Goal: Transaction & Acquisition: Purchase product/service

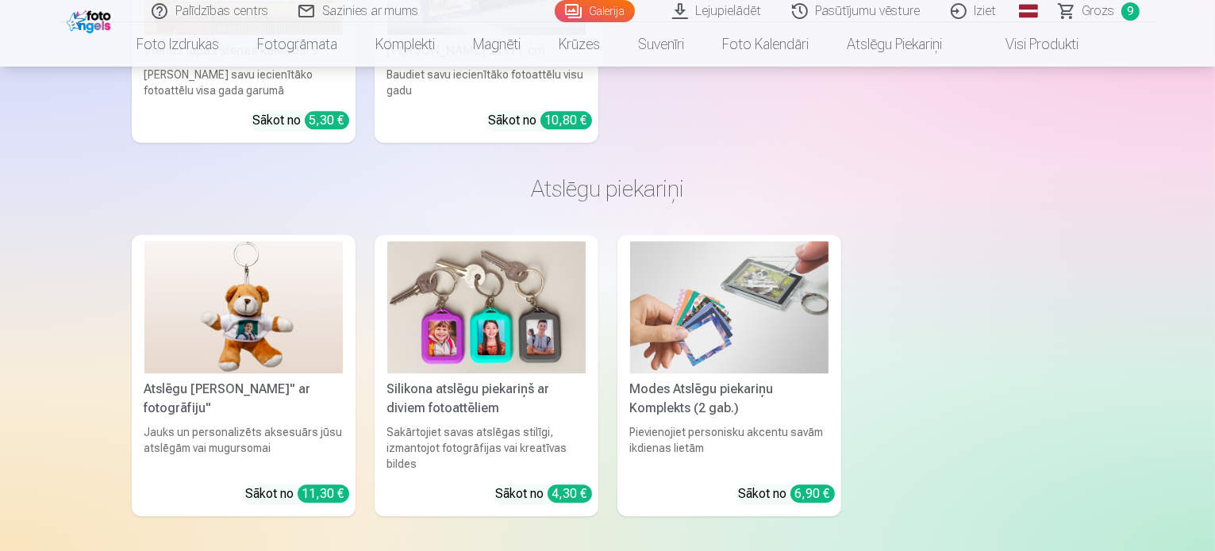
scroll to position [10257, 0]
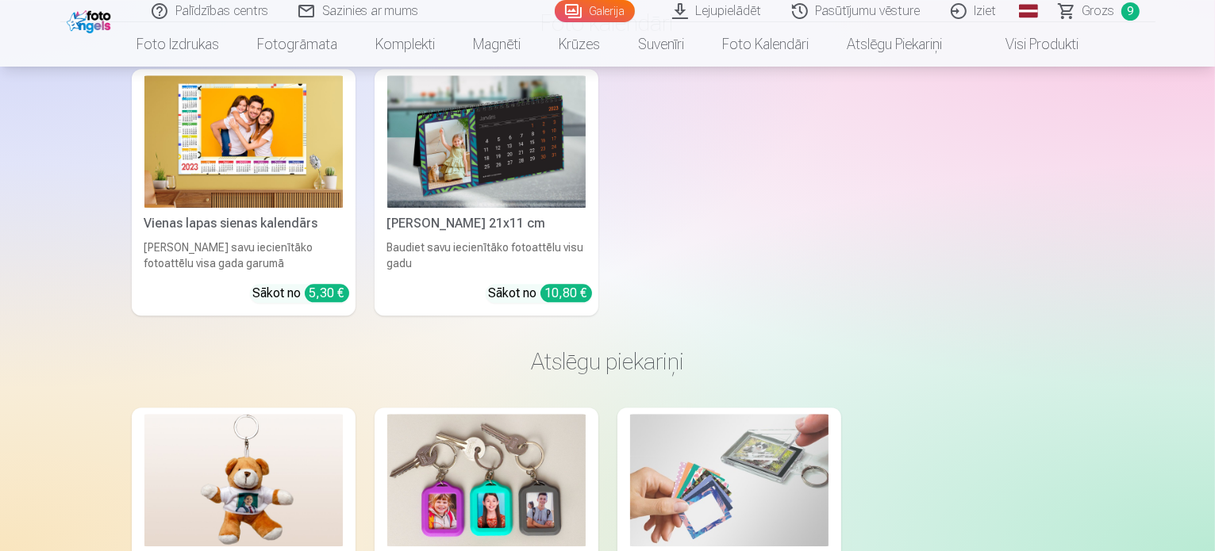
click at [610, 9] on link "Galerija" at bounding box center [595, 11] width 80 height 22
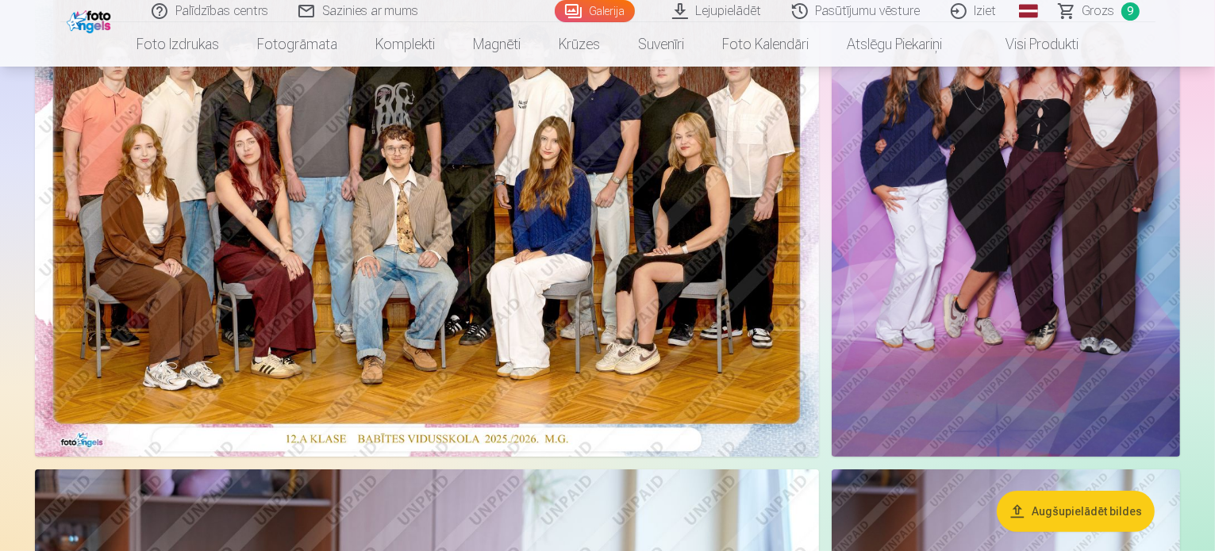
scroll to position [238, 0]
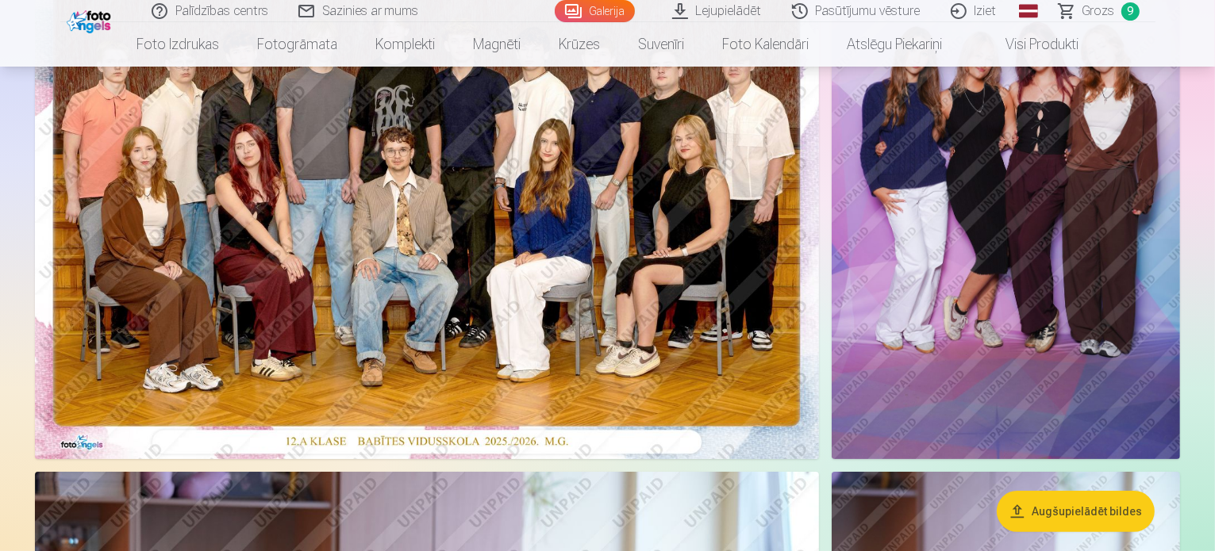
click at [993, 244] on img at bounding box center [1006, 198] width 348 height 523
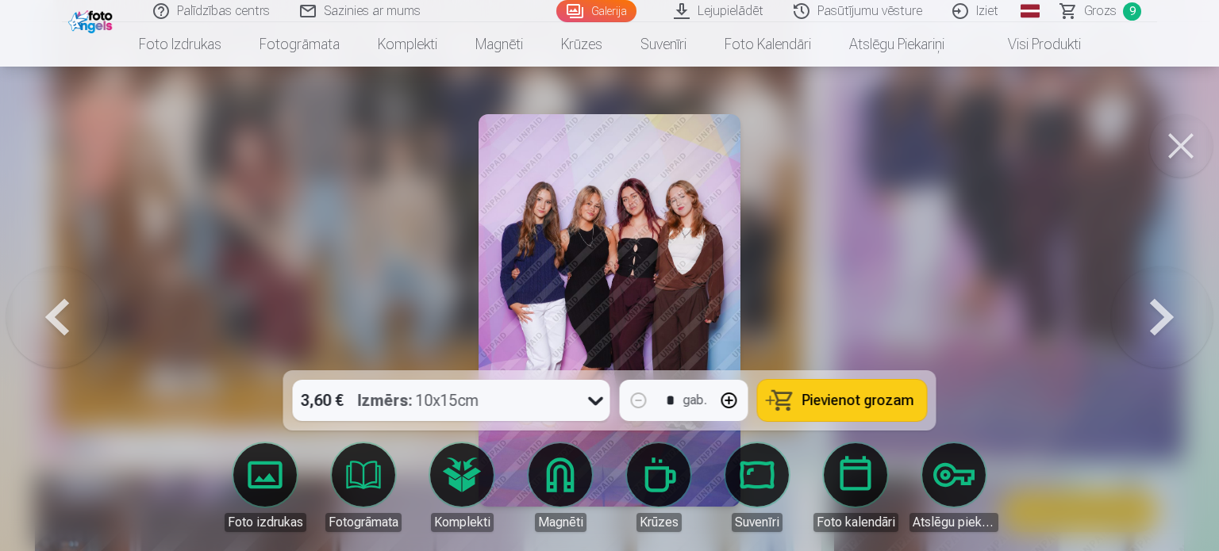
click at [833, 406] on span "Pievienot grozam" at bounding box center [858, 401] width 112 height 14
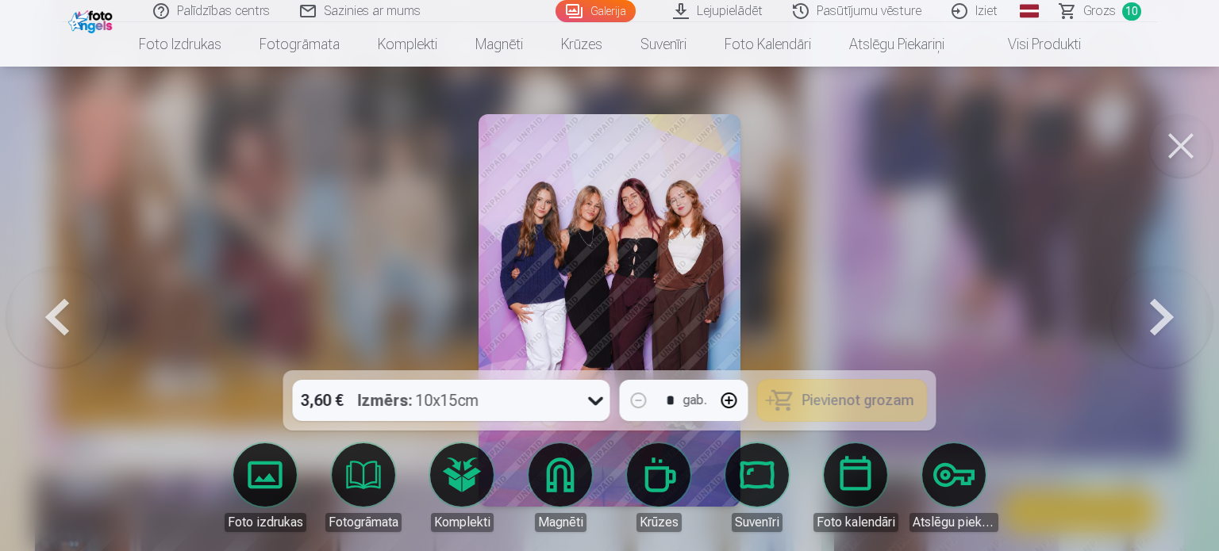
click at [1193, 140] on button at bounding box center [1180, 145] width 63 height 63
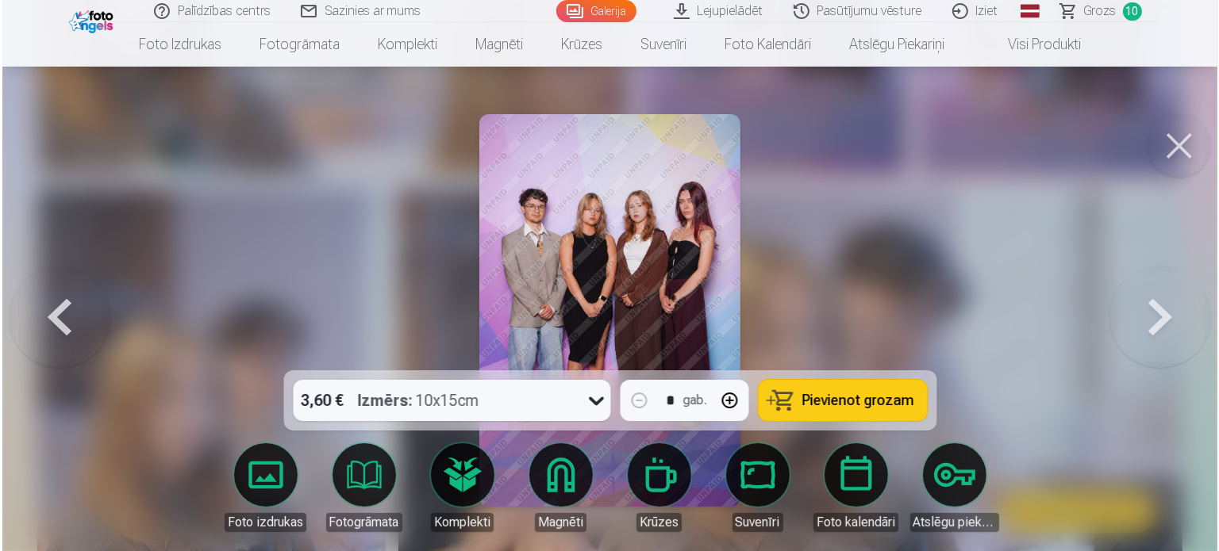
scroll to position [2784, 0]
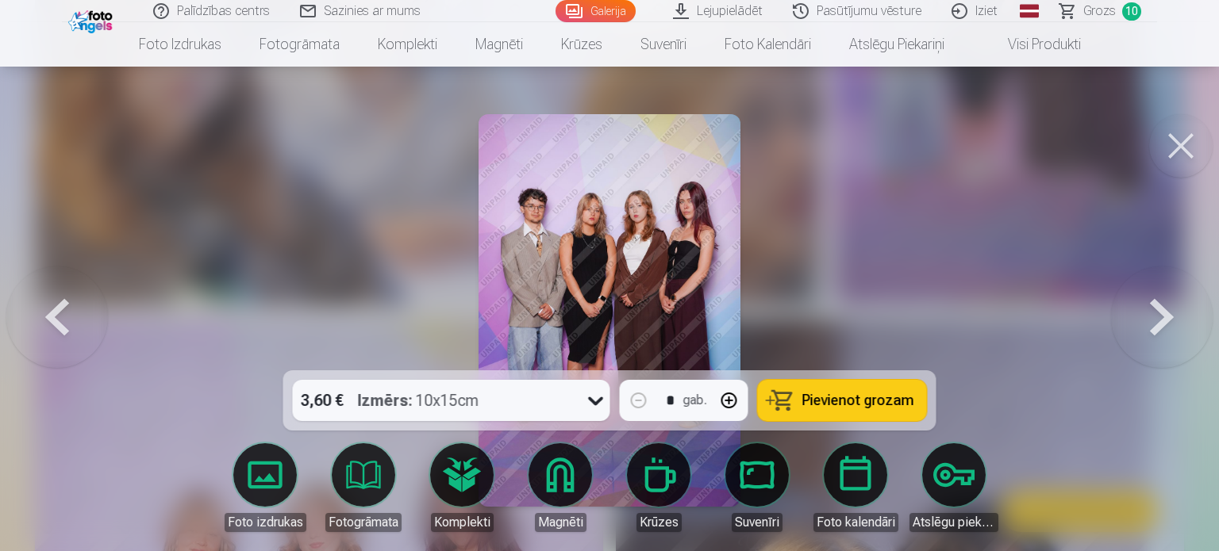
click at [638, 196] on img at bounding box center [609, 310] width 262 height 393
click at [790, 396] on button "Pievienot grozam" at bounding box center [842, 400] width 169 height 41
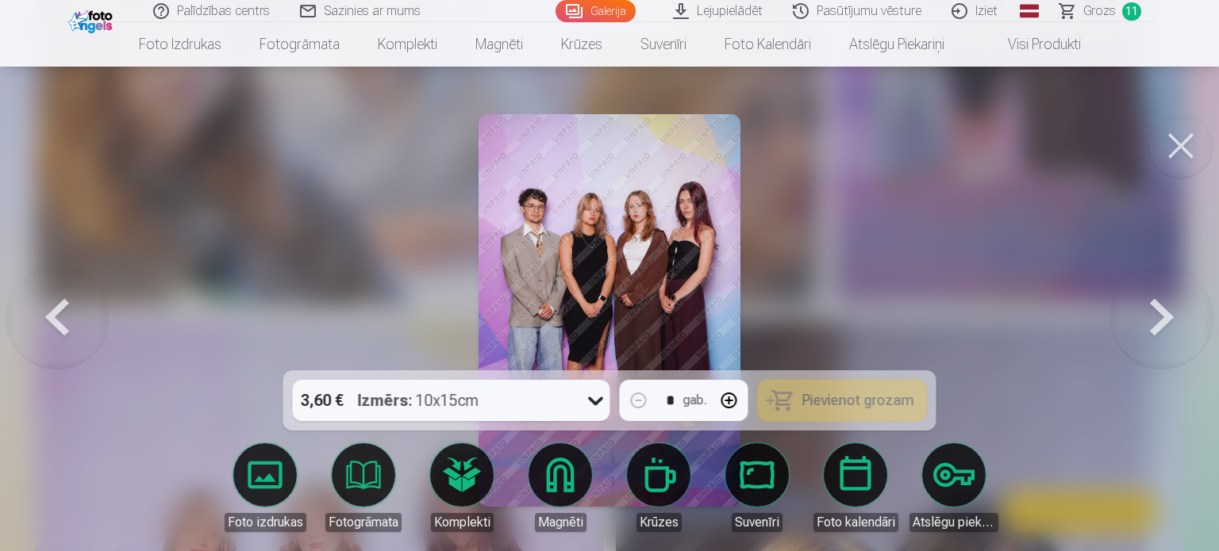
click at [1190, 140] on button at bounding box center [1180, 145] width 63 height 63
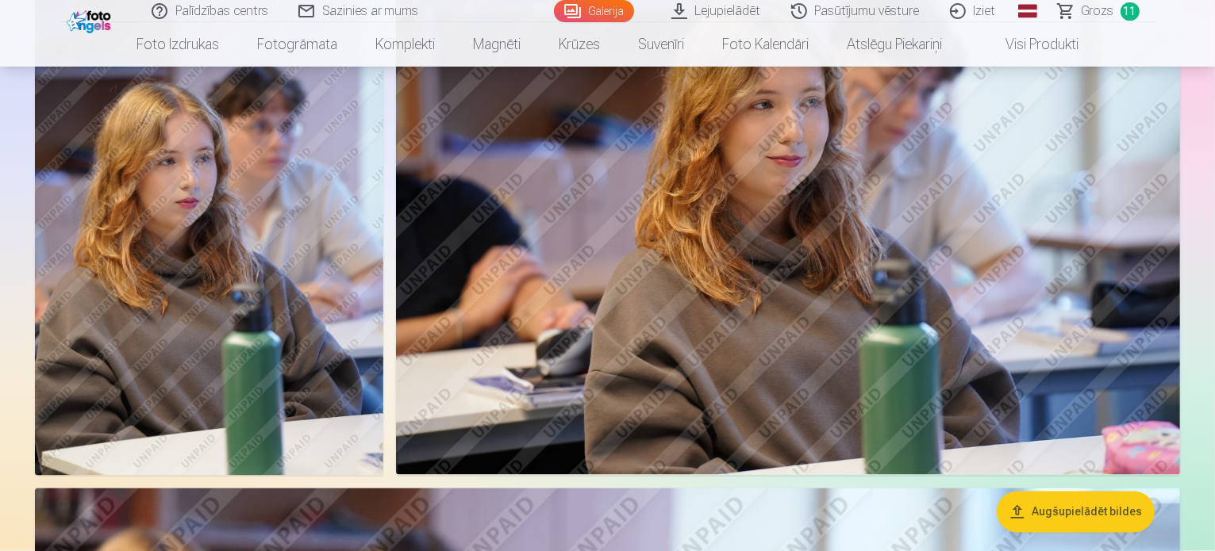
scroll to position [2936, 0]
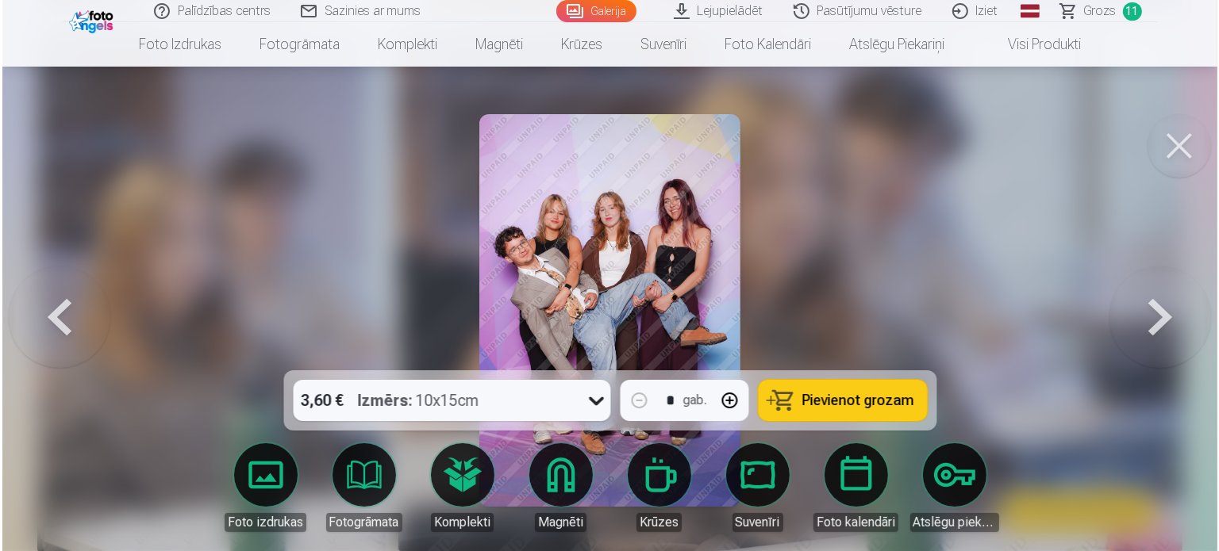
scroll to position [2943, 0]
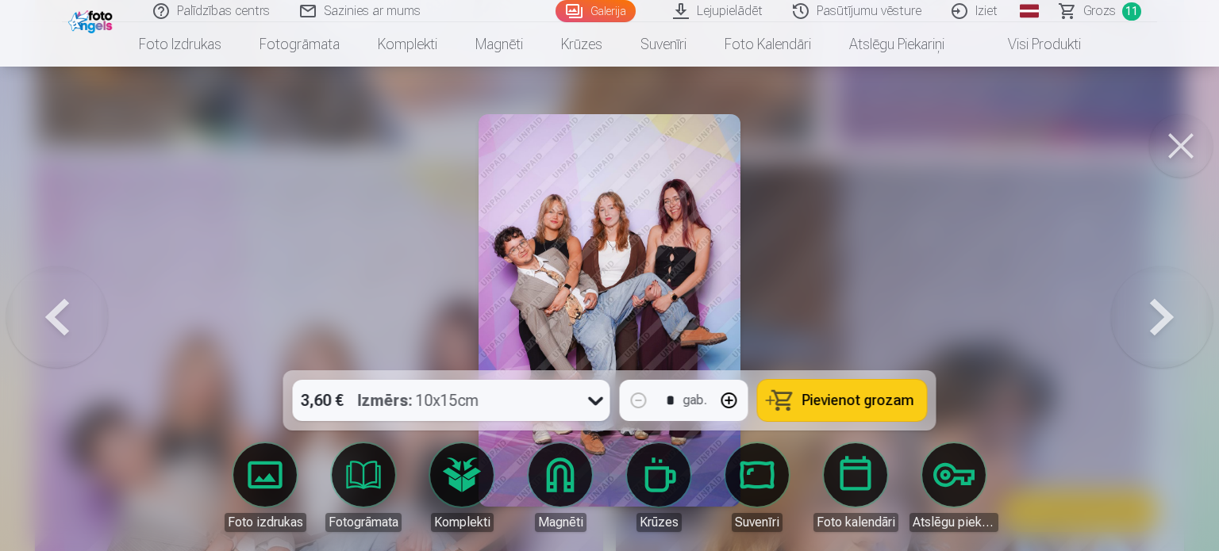
click at [905, 405] on span "Pievienot grozam" at bounding box center [858, 401] width 112 height 14
click at [1101, 9] on span "Grozs" at bounding box center [1099, 11] width 33 height 19
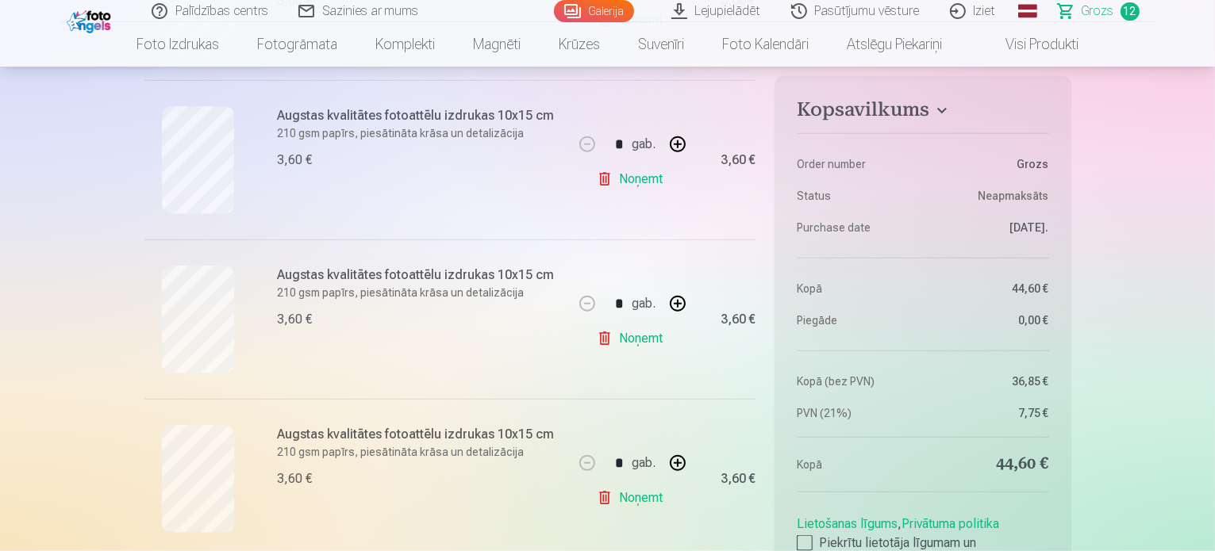
scroll to position [1746, 0]
click at [636, 339] on link "Noņemt" at bounding box center [633, 339] width 72 height 32
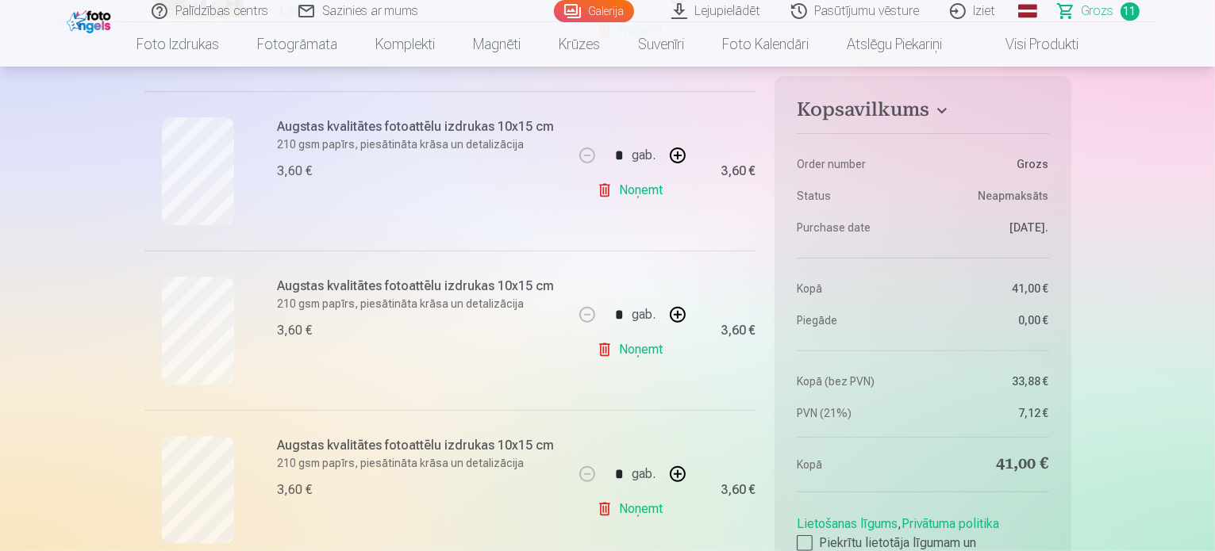
scroll to position [555, 0]
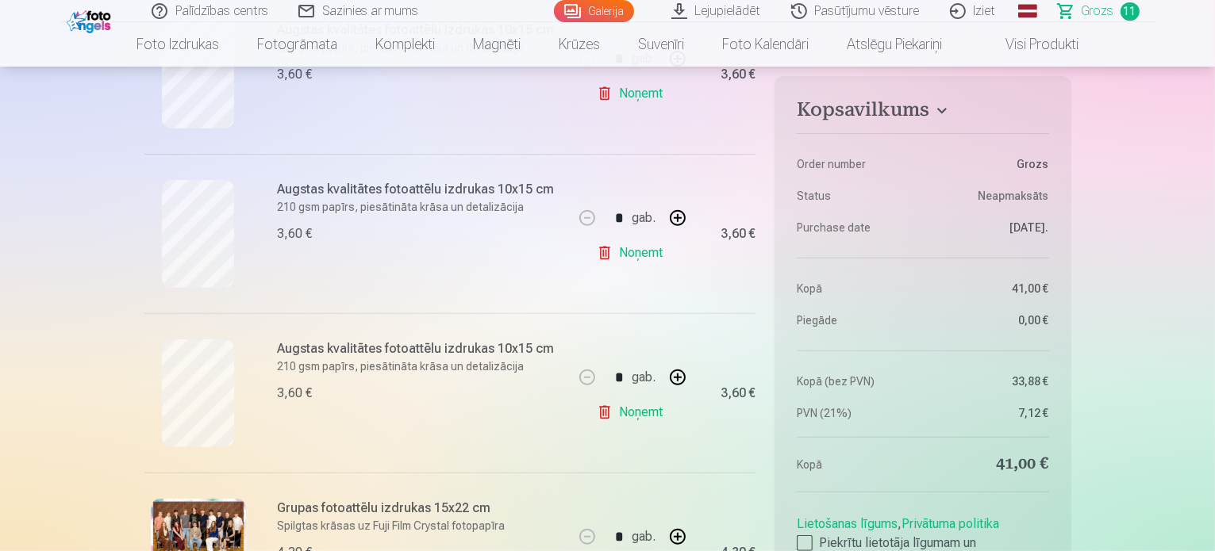
click at [644, 94] on link "Noņemt" at bounding box center [633, 94] width 72 height 32
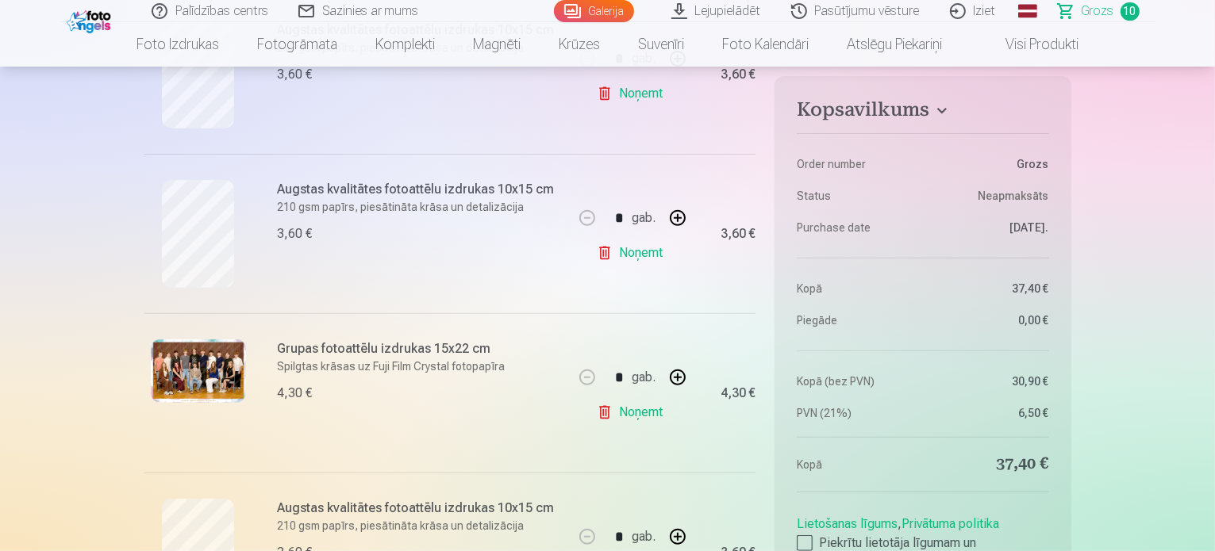
click at [616, 255] on link "Noņemt" at bounding box center [633, 253] width 72 height 32
click at [622, 253] on link "Noņemt" at bounding box center [633, 252] width 72 height 32
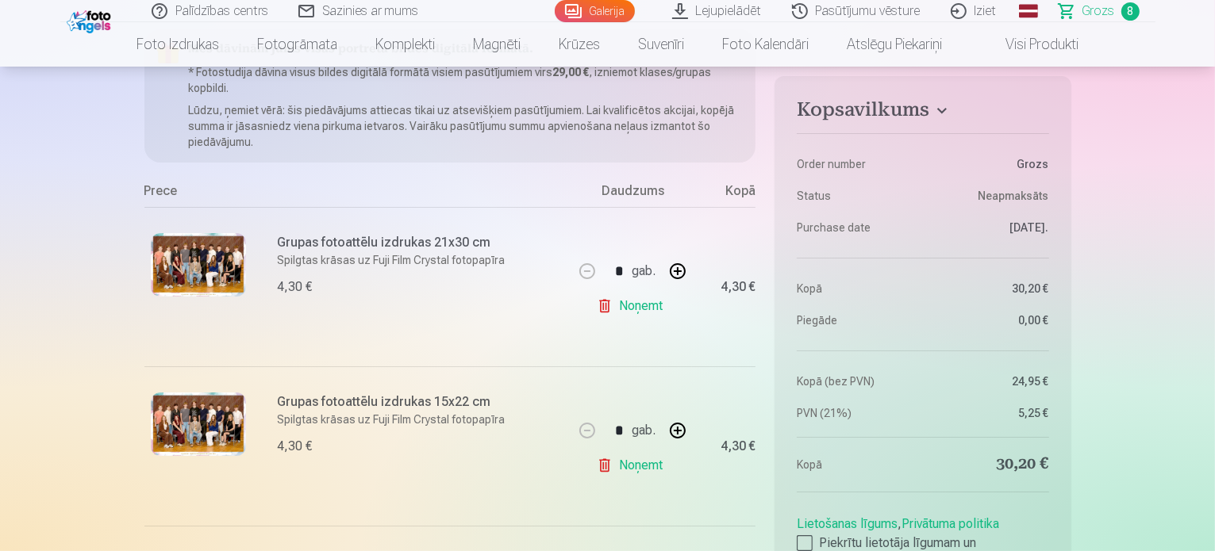
scroll to position [317, 0]
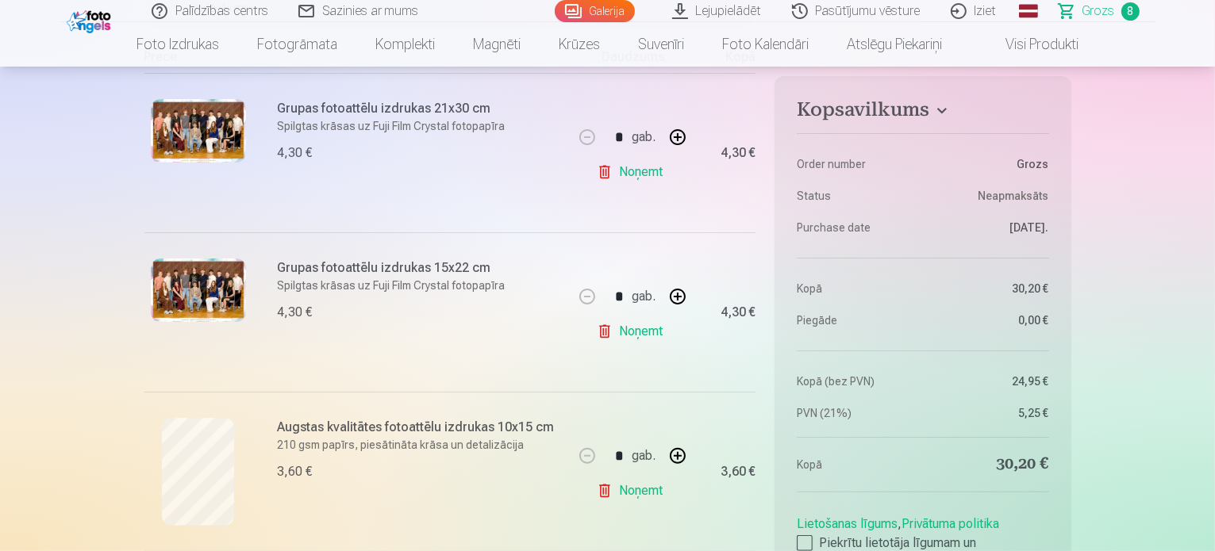
click at [624, 325] on link "Noņemt" at bounding box center [633, 332] width 72 height 32
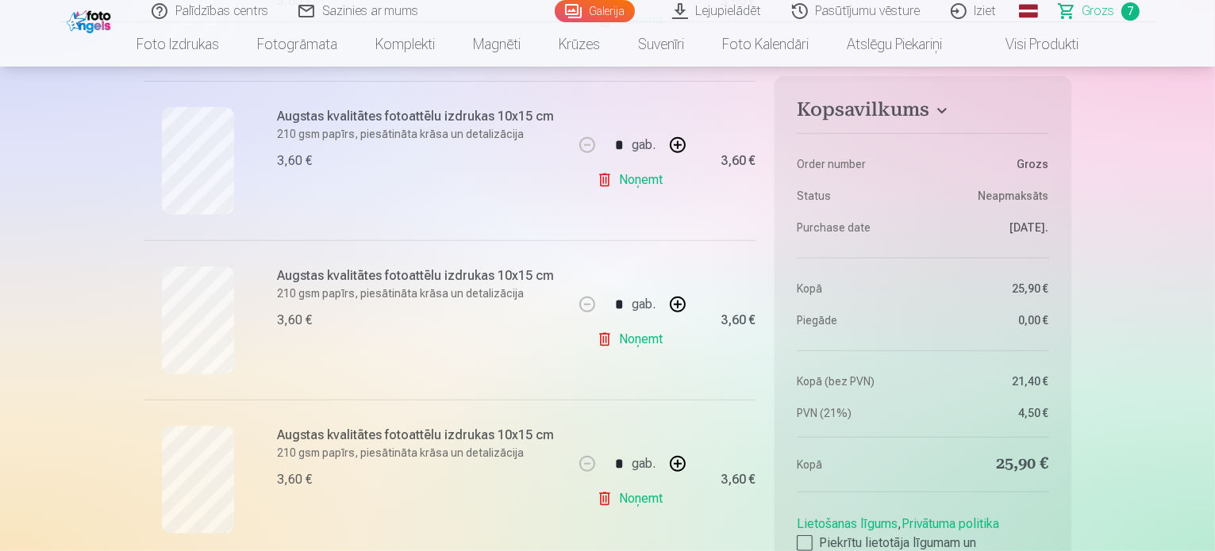
scroll to position [555, 0]
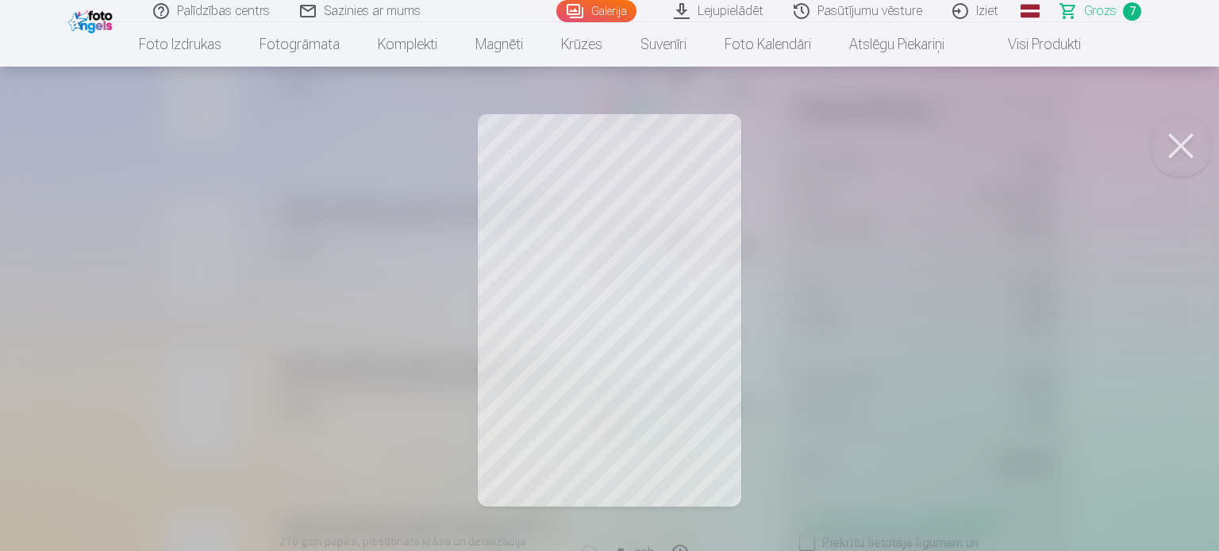
click at [1168, 141] on button at bounding box center [1180, 145] width 63 height 63
click at [1166, 144] on button at bounding box center [1180, 145] width 63 height 63
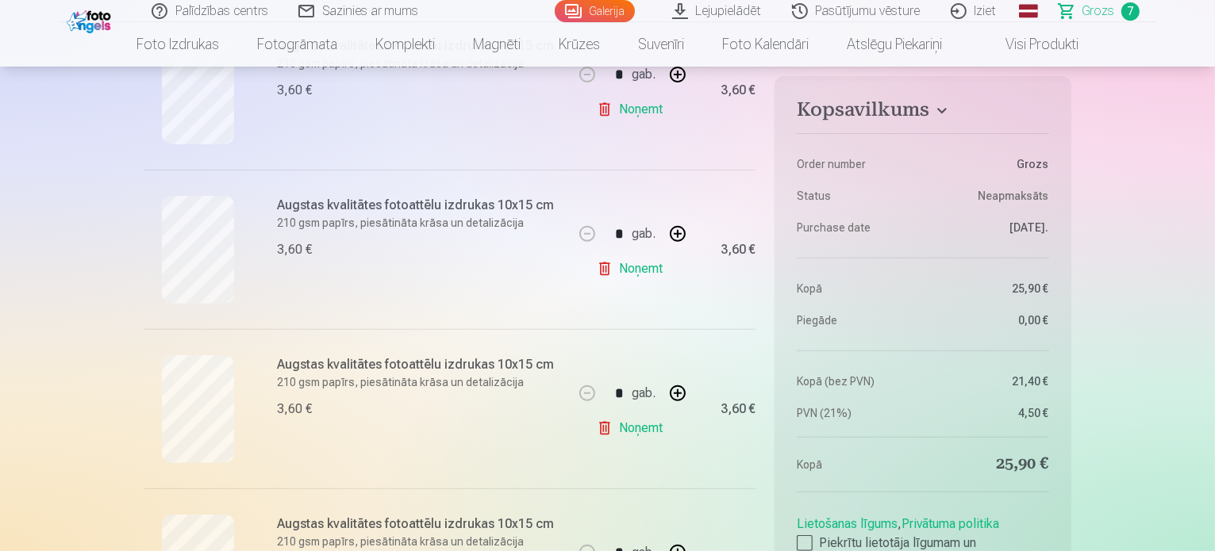
click at [628, 281] on link "Noņemt" at bounding box center [633, 269] width 72 height 32
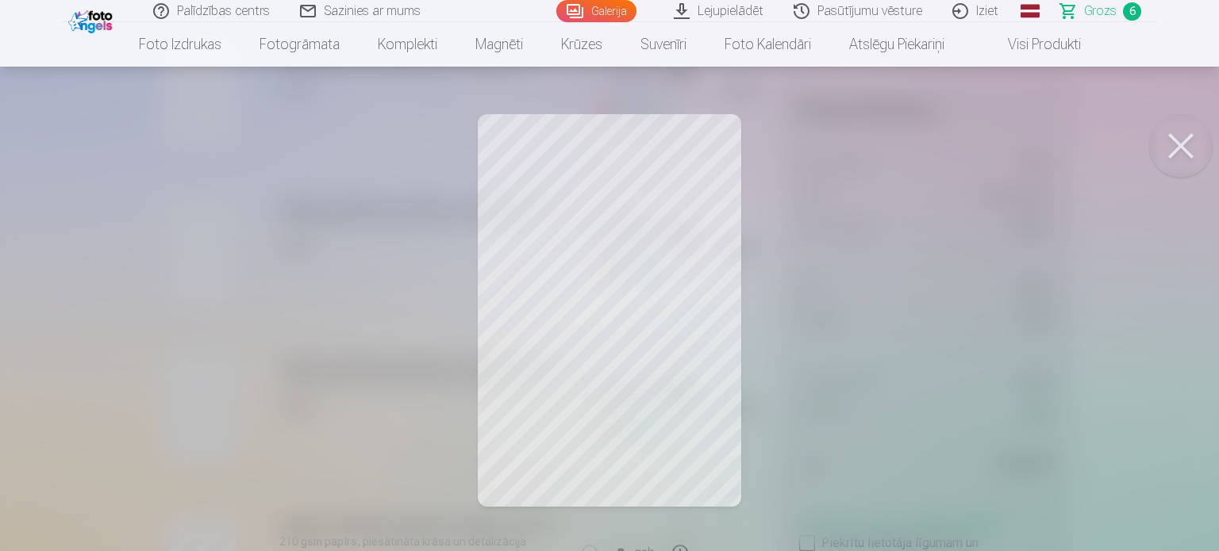
drag, startPoint x: 1196, startPoint y: 133, endPoint x: 1148, endPoint y: 148, distance: 50.2
click at [1195, 133] on button at bounding box center [1180, 145] width 63 height 63
click at [1189, 134] on button at bounding box center [1180, 145] width 63 height 63
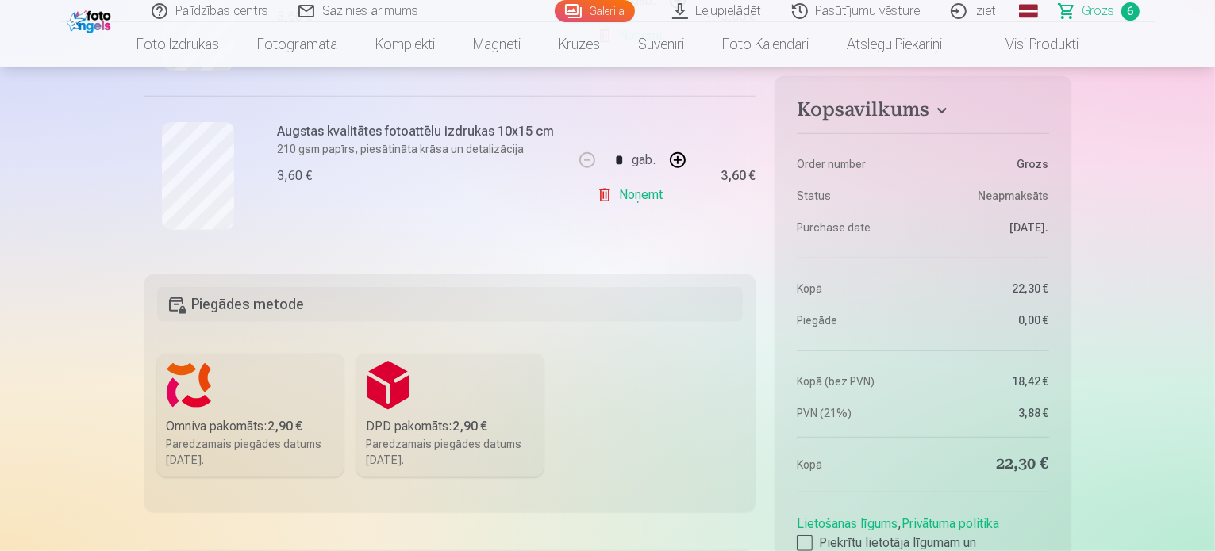
scroll to position [1111, 0]
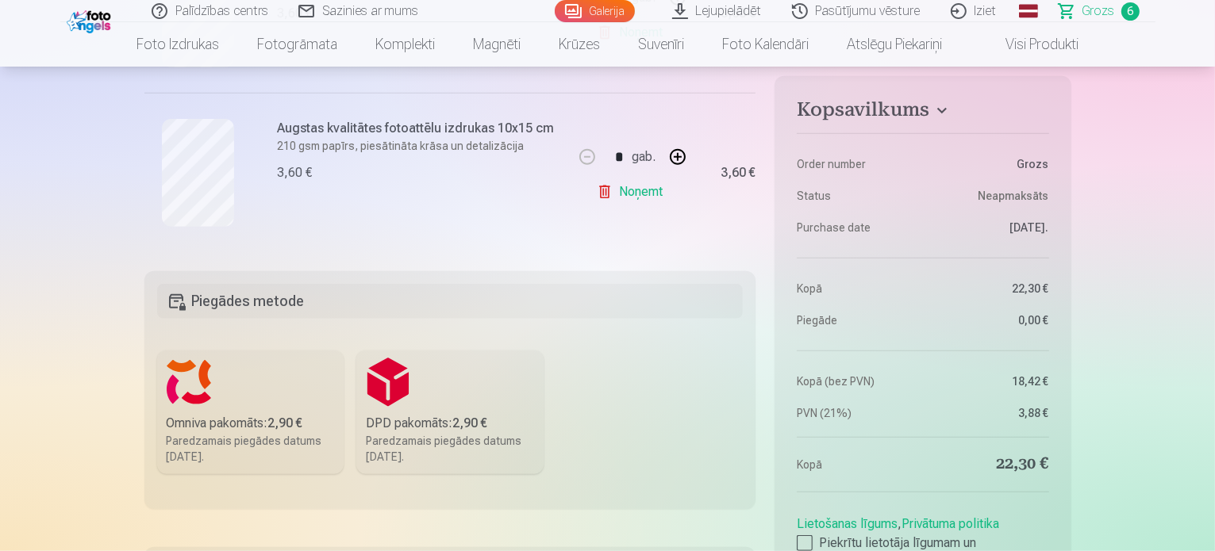
click at [1011, 50] on link "Visi produkti" at bounding box center [1029, 44] width 136 height 44
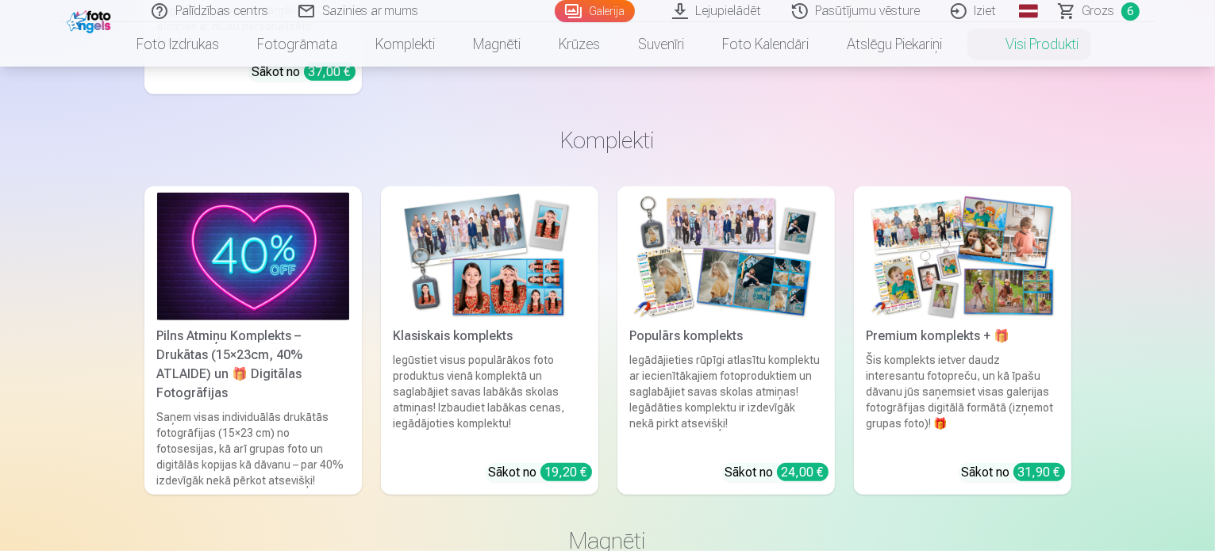
scroll to position [1032, 0]
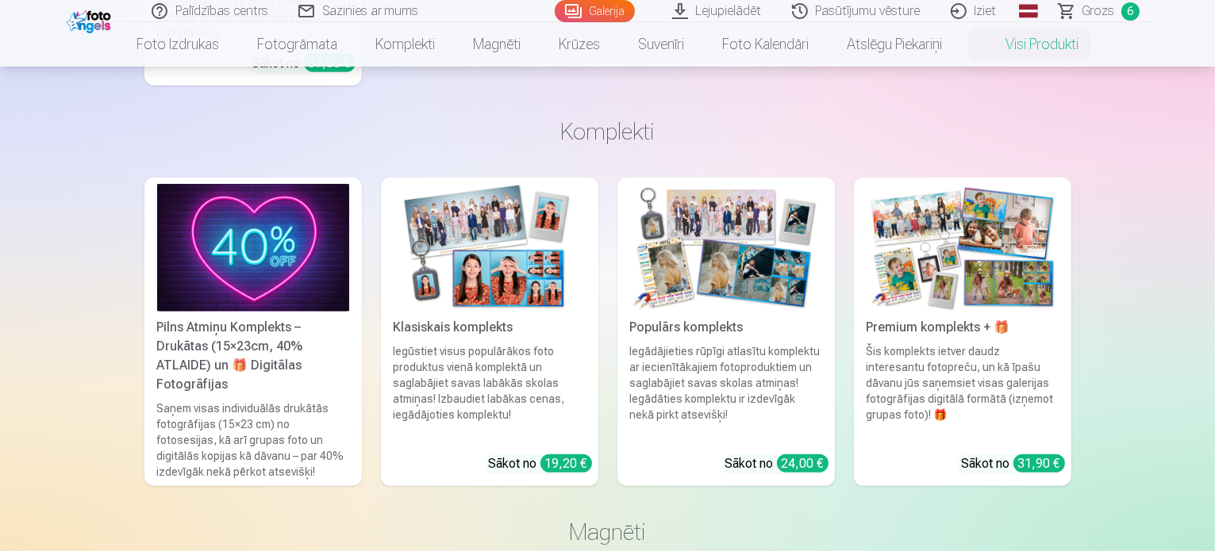
click at [852, 10] on link "Pasūtījumu vēsture" at bounding box center [857, 11] width 159 height 22
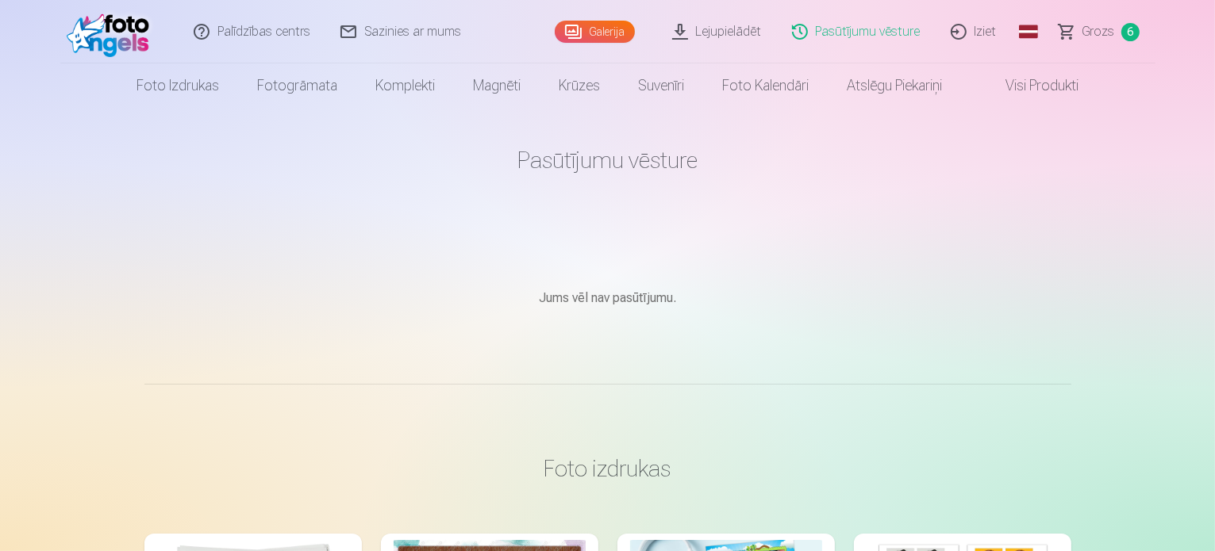
click at [749, 25] on link "Lejupielādēt" at bounding box center [718, 31] width 120 height 63
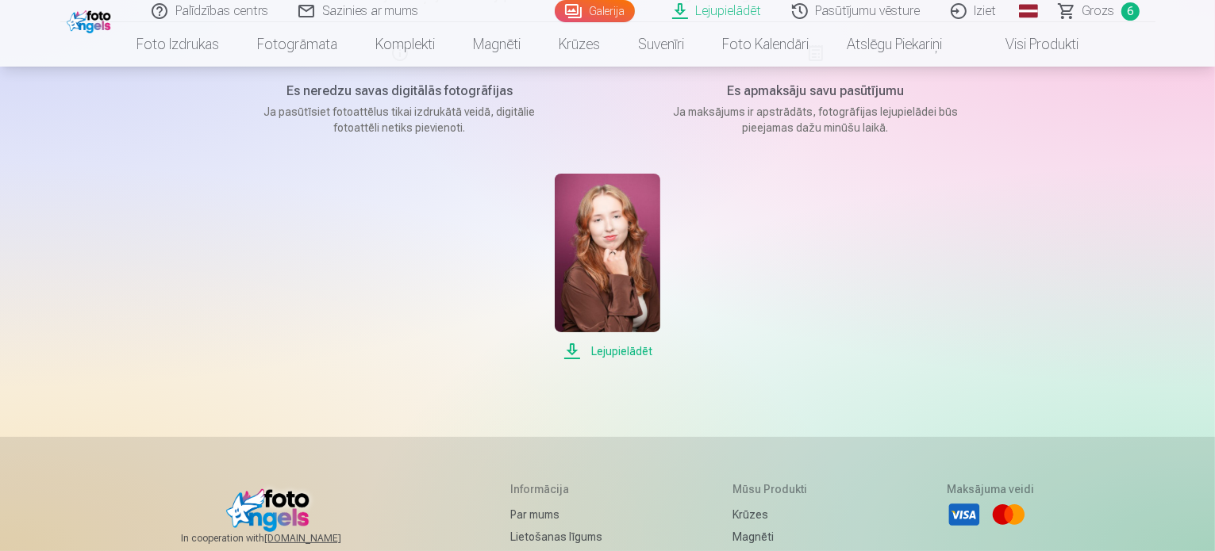
scroll to position [159, 0]
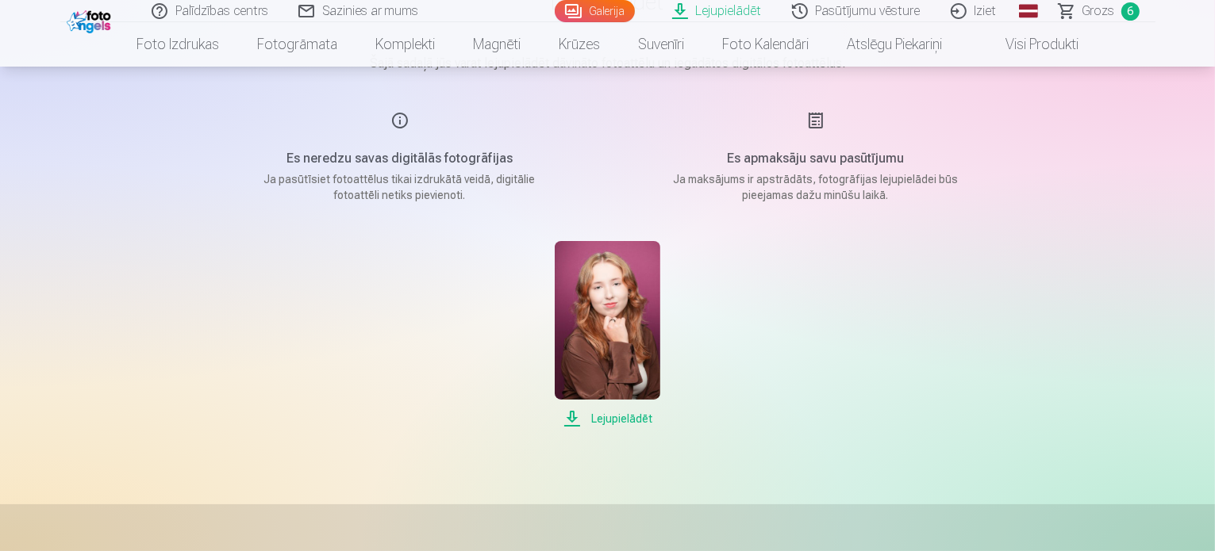
click at [1093, 21] on link "Grozs 6" at bounding box center [1099, 11] width 111 height 22
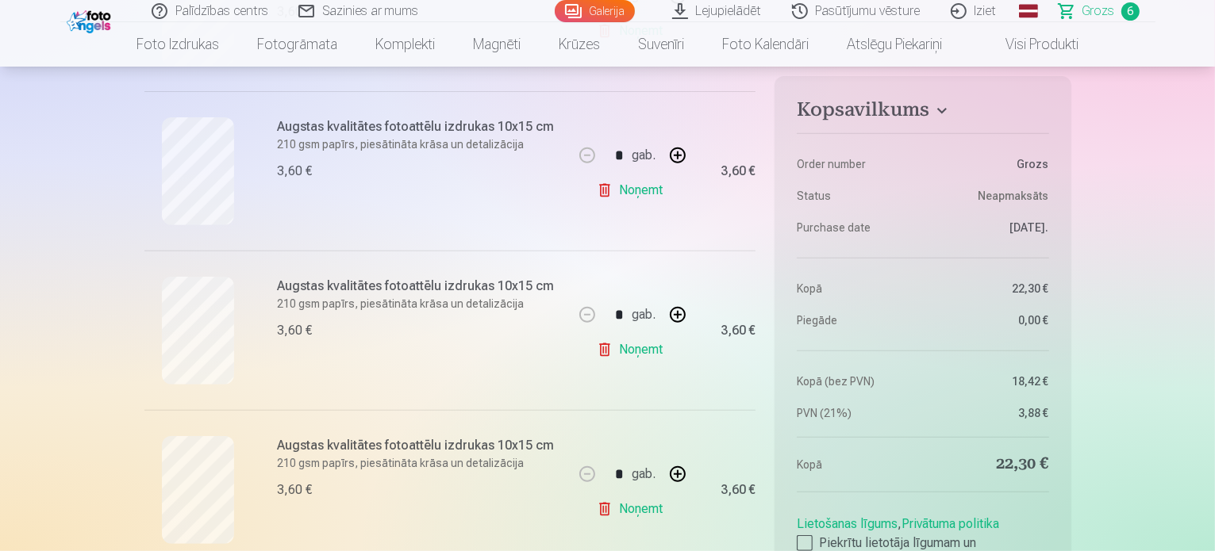
scroll to position [635, 0]
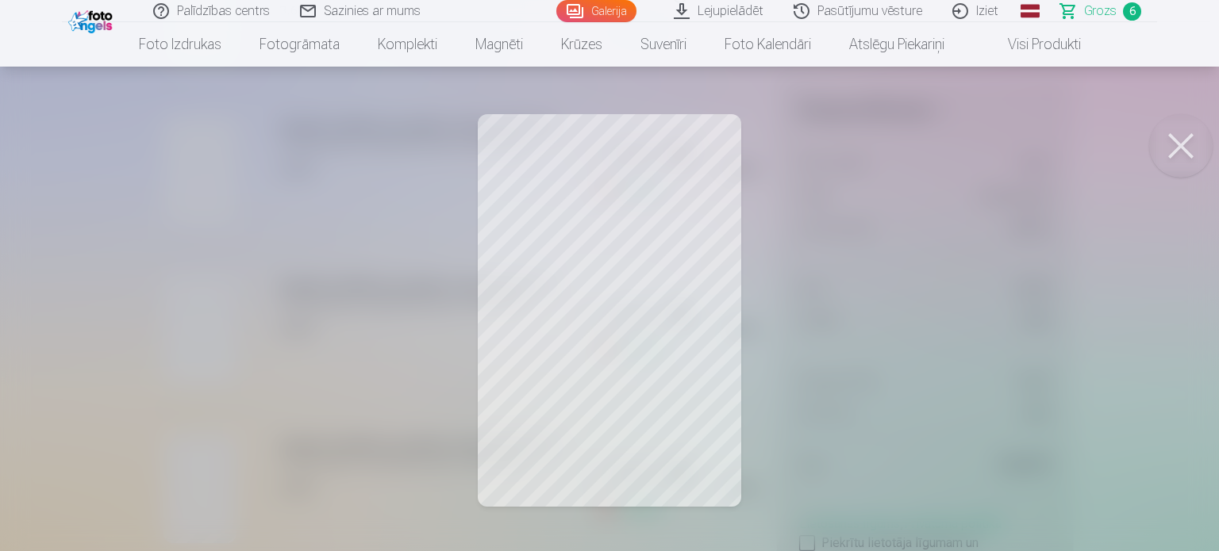
click at [219, 290] on div at bounding box center [609, 275] width 1219 height 551
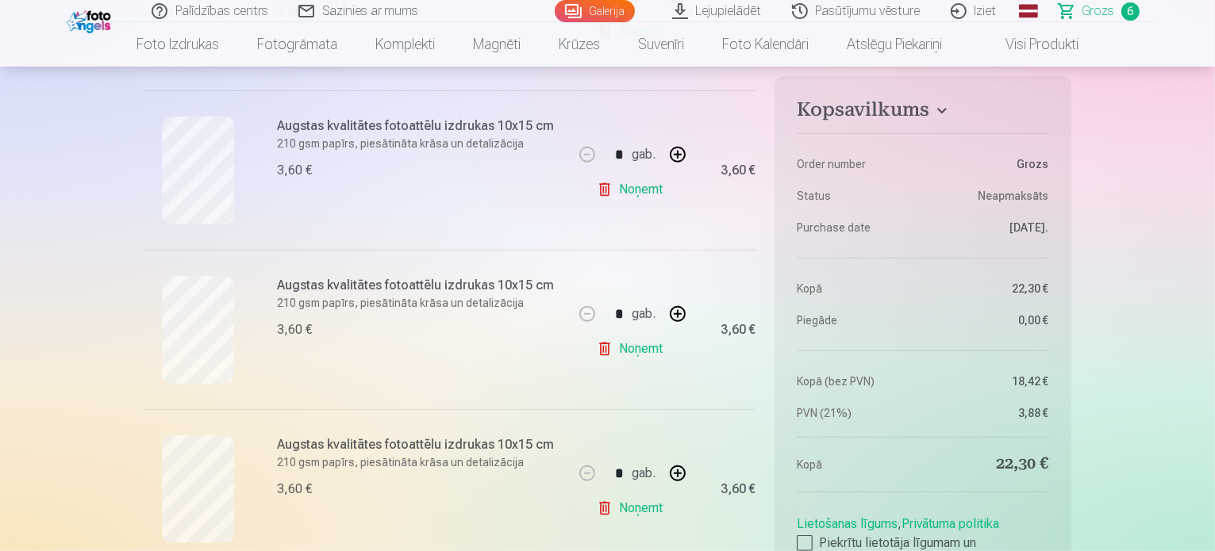
click at [628, 355] on link "Noņemt" at bounding box center [633, 349] width 72 height 32
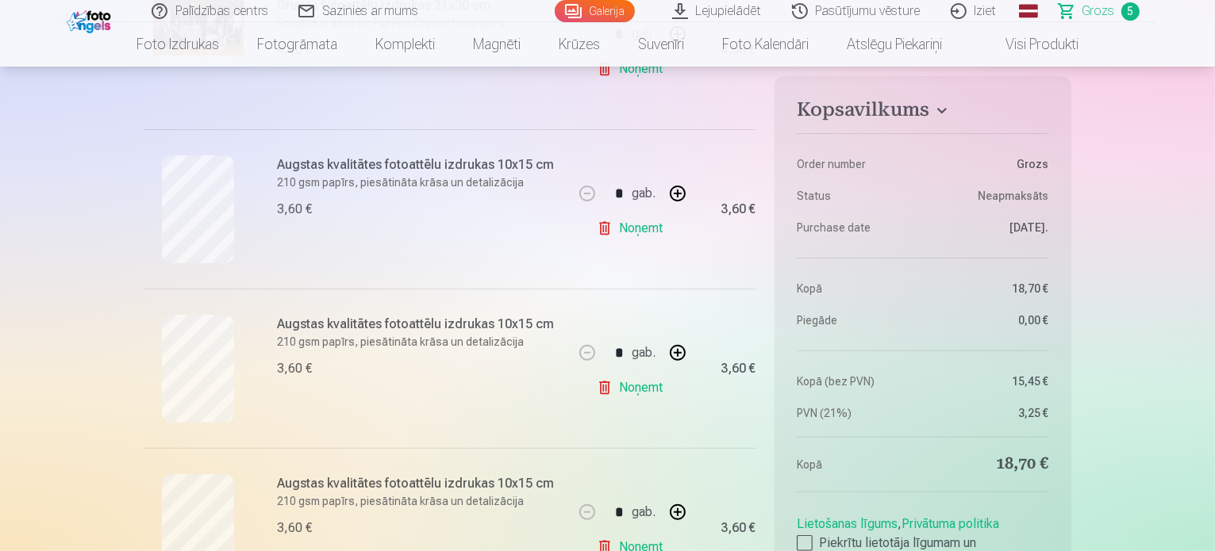
scroll to position [397, 0]
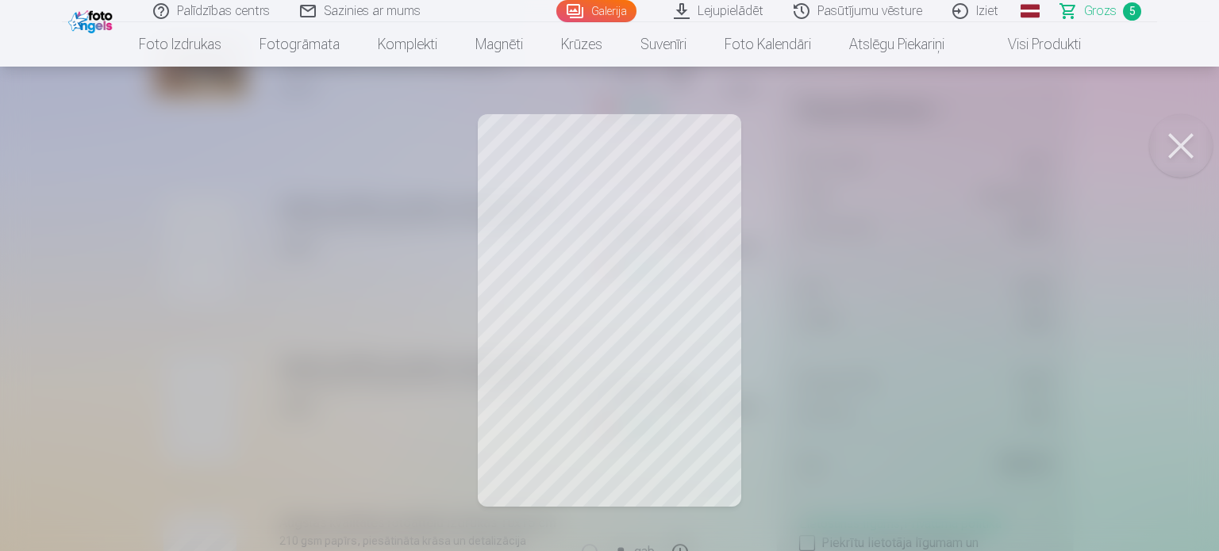
click at [178, 277] on div at bounding box center [609, 275] width 1219 height 551
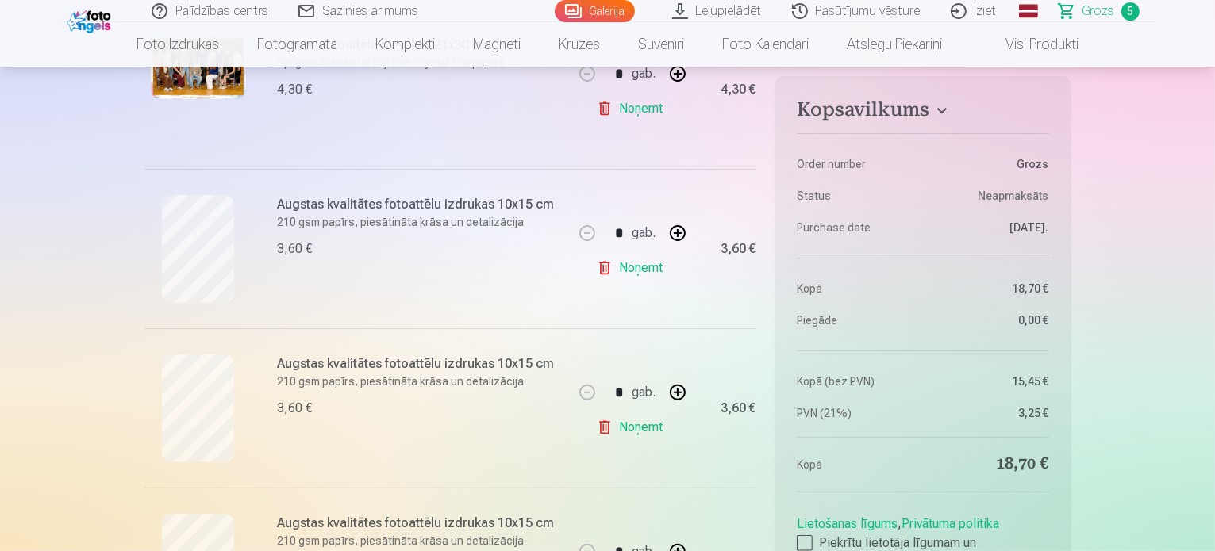
click at [212, 360] on div "Augstas kvalitātes fotoattēlu izdrukas 10x15 cm 210 gsm papīrs, piesātināta krā…" at bounding box center [358, 408] width 429 height 159
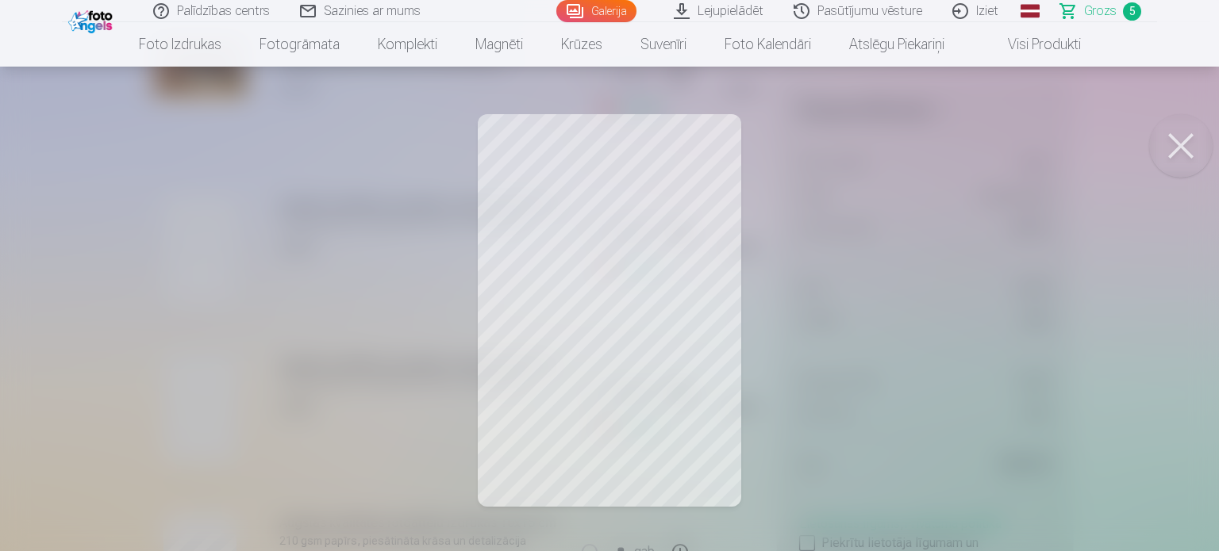
click at [211, 361] on div at bounding box center [609, 275] width 1219 height 551
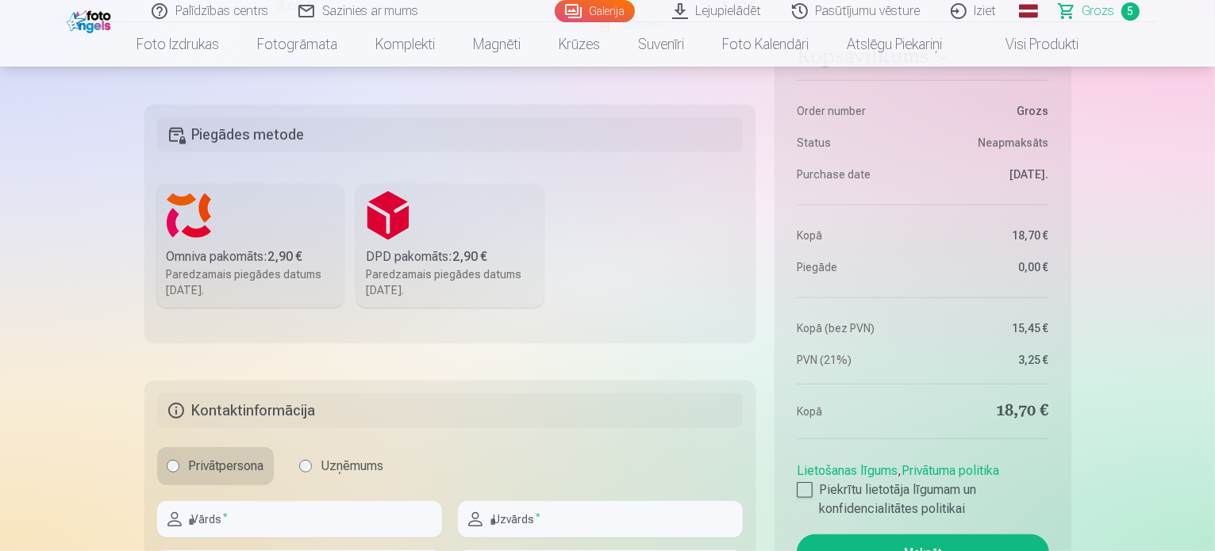
scroll to position [1190, 0]
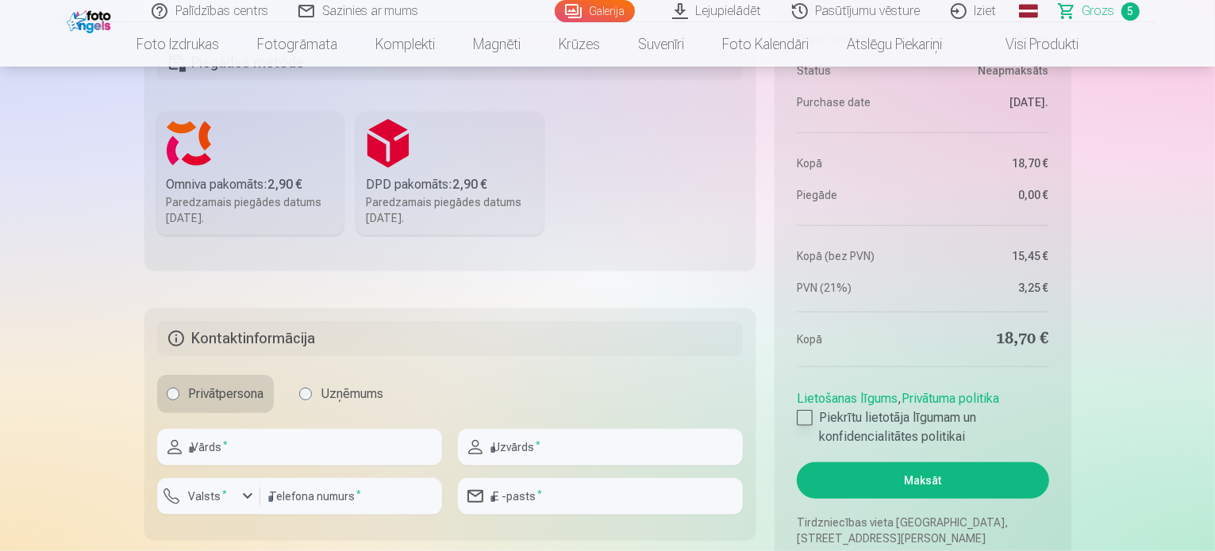
click at [803, 413] on div at bounding box center [805, 418] width 16 height 16
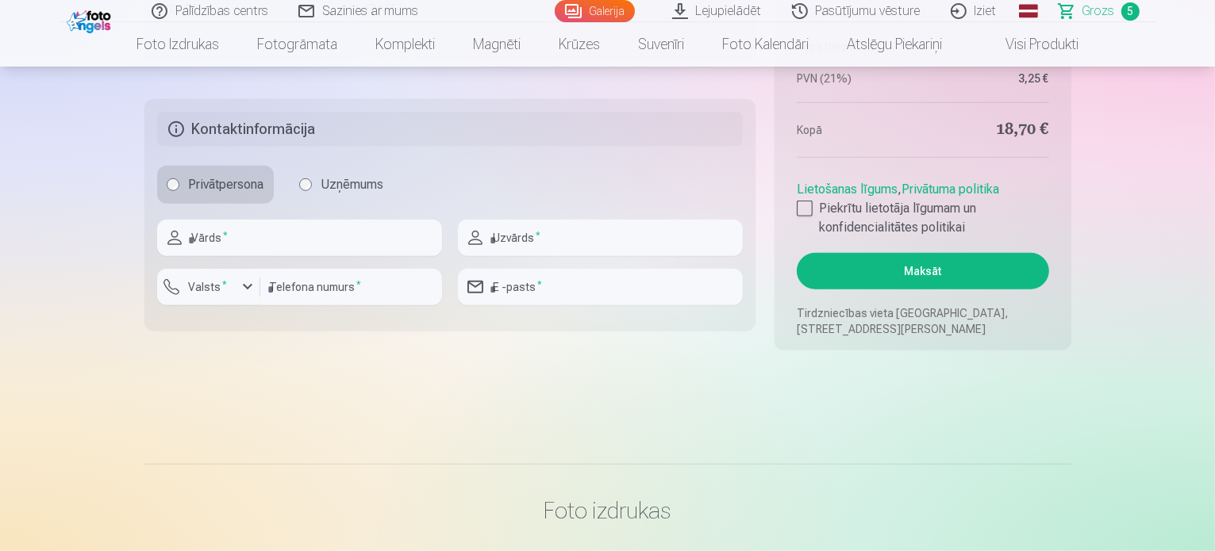
scroll to position [1428, 0]
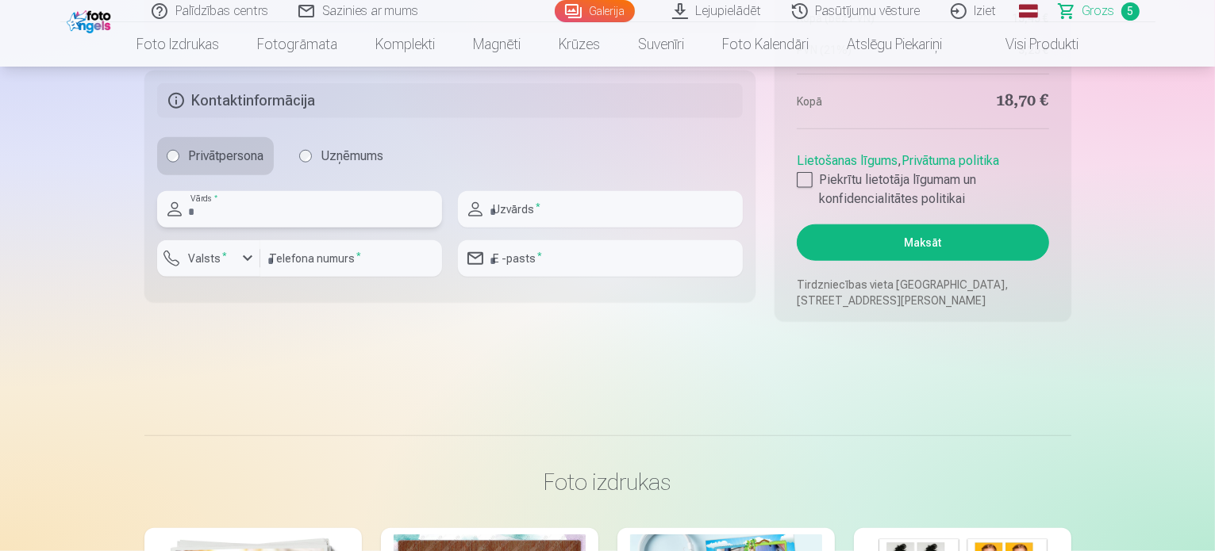
click at [346, 206] on input "text" at bounding box center [299, 209] width 285 height 37
type input "*****"
click at [552, 228] on div at bounding box center [600, 234] width 285 height 13
click at [555, 217] on input "text" at bounding box center [600, 209] width 285 height 37
type input "******"
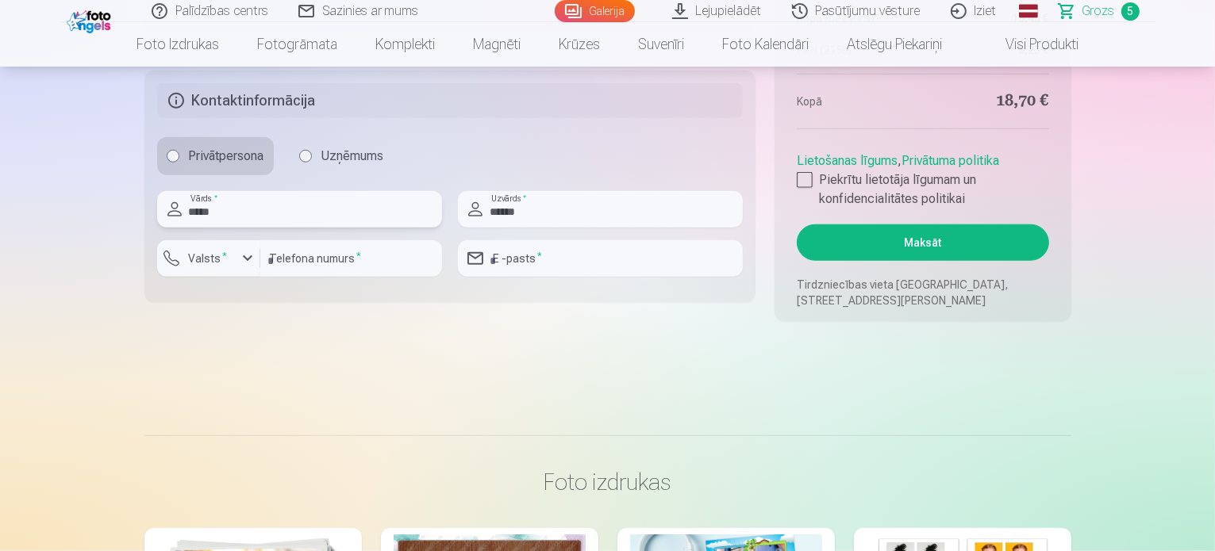
click at [316, 214] on input "*****" at bounding box center [299, 209] width 285 height 37
type input "*****"
click at [553, 214] on input "******" at bounding box center [600, 209] width 285 height 37
type input "******"
click at [341, 267] on input "number" at bounding box center [351, 258] width 182 height 37
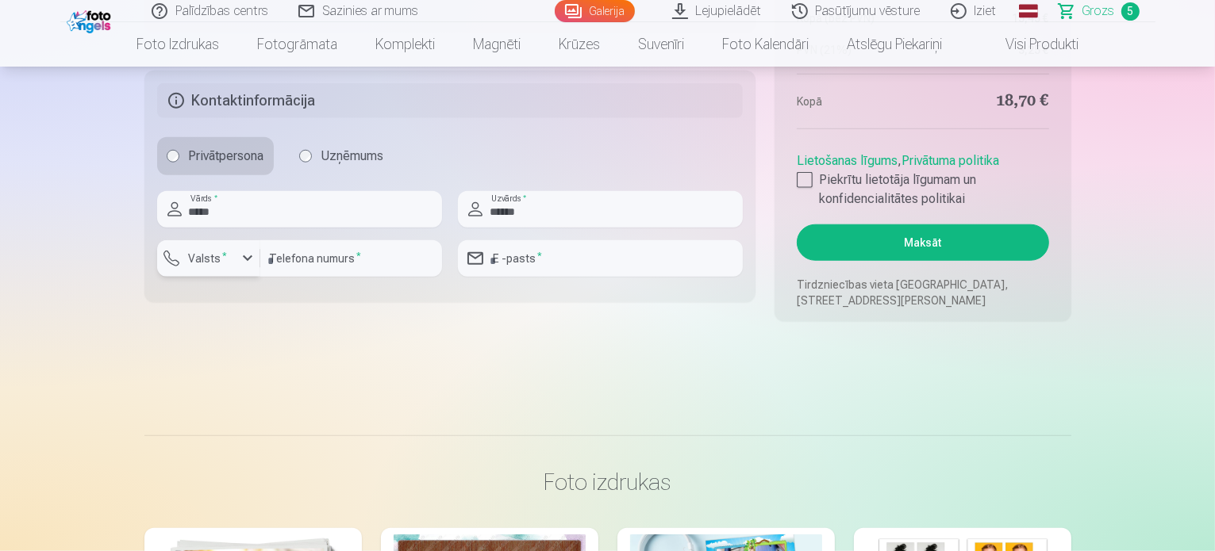
click at [235, 256] on div "button" at bounding box center [213, 261] width 48 height 16
click at [248, 288] on li "+371 Latvija" at bounding box center [226, 296] width 113 height 32
click at [286, 264] on input "number" at bounding box center [351, 258] width 182 height 37
type input "********"
click at [587, 245] on input "email" at bounding box center [600, 258] width 285 height 37
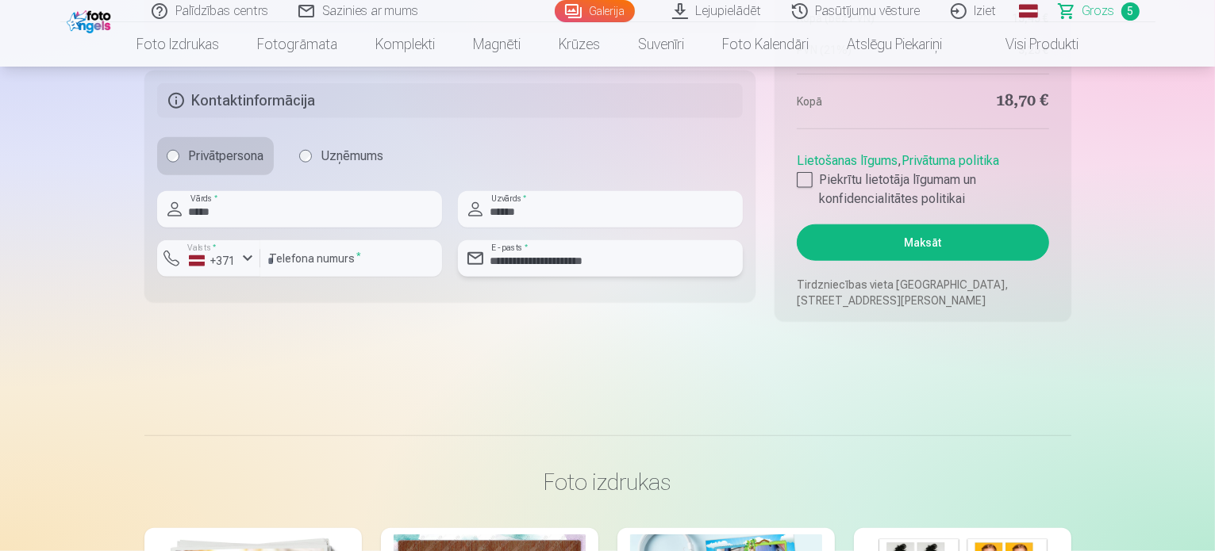
drag, startPoint x: 621, startPoint y: 261, endPoint x: 565, endPoint y: 259, distance: 56.4
click at [565, 259] on input "**********" at bounding box center [600, 258] width 285 height 37
click at [552, 267] on input "**********" at bounding box center [600, 258] width 285 height 37
type input "**********"
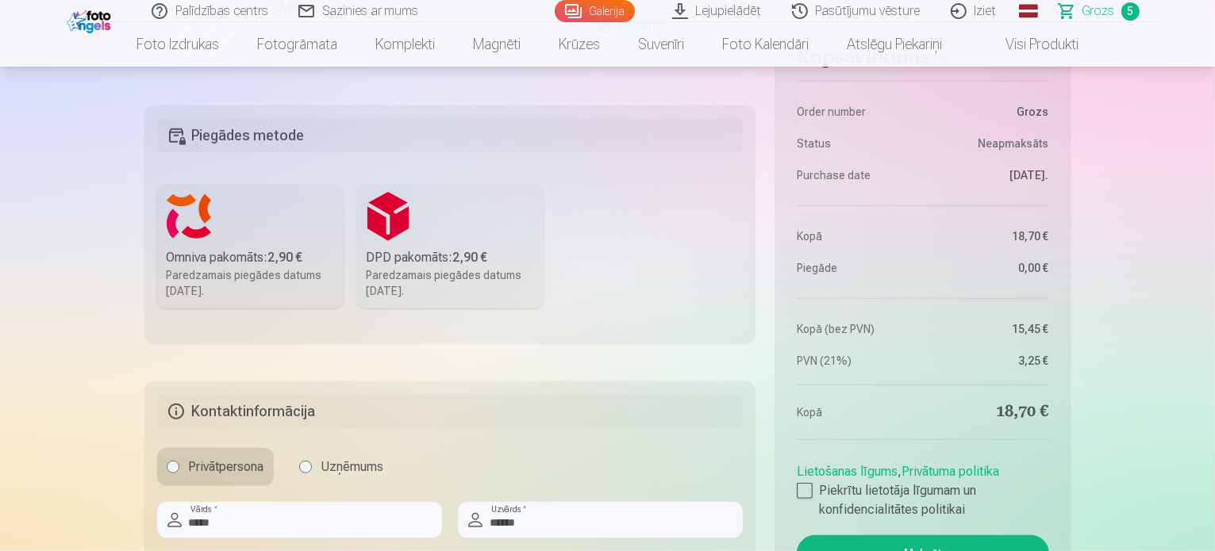
scroll to position [1032, 0]
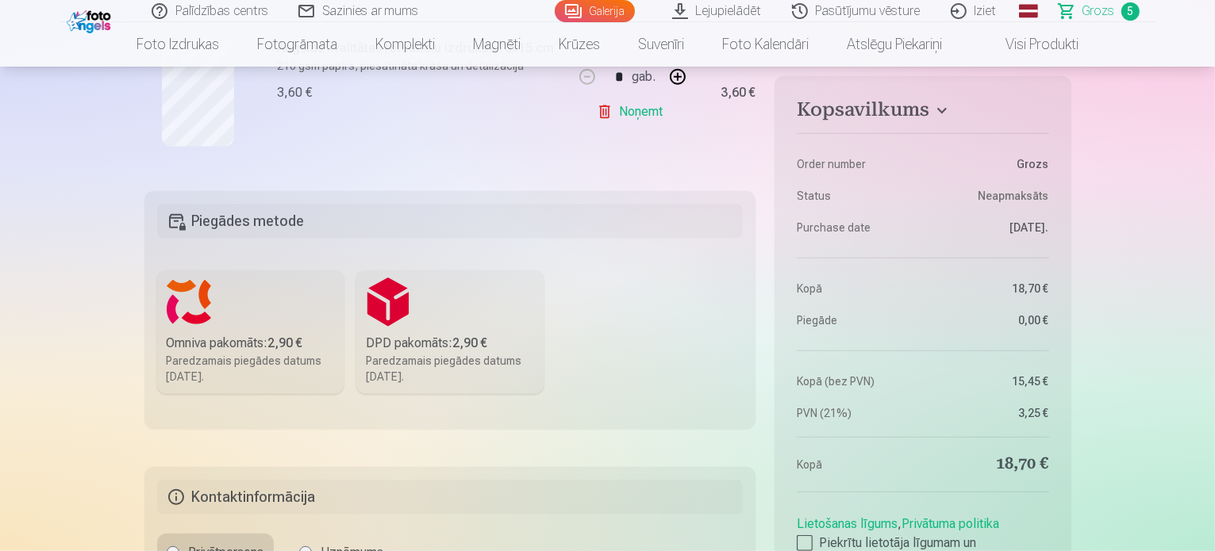
click at [857, 226] on dt "Purchase date" at bounding box center [856, 228] width 118 height 16
click at [222, 11] on link "Palīdzības centrs" at bounding box center [210, 11] width 147 height 22
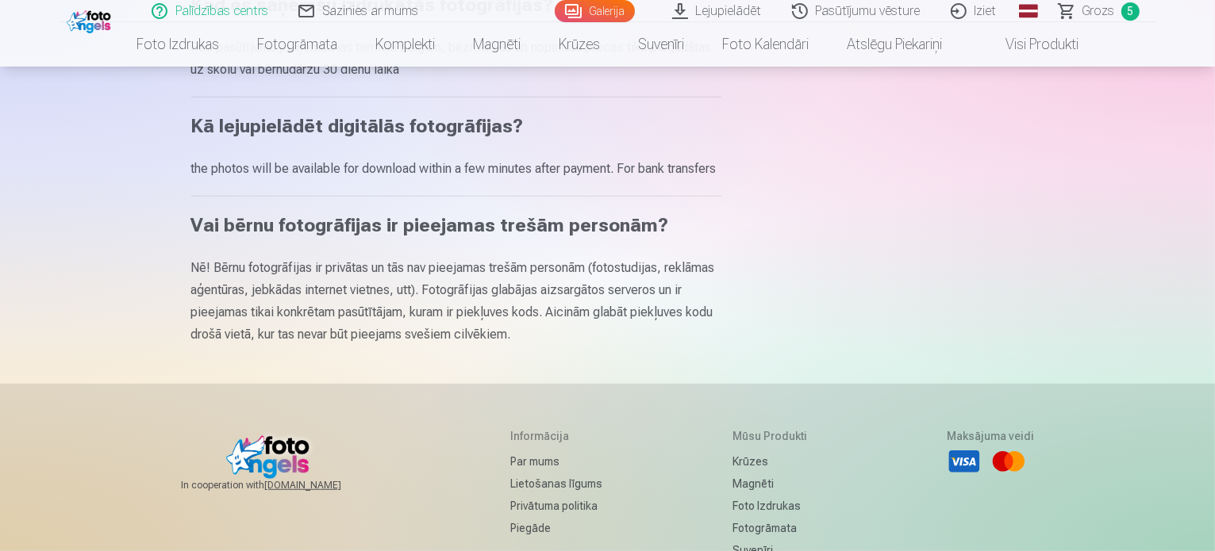
scroll to position [873, 0]
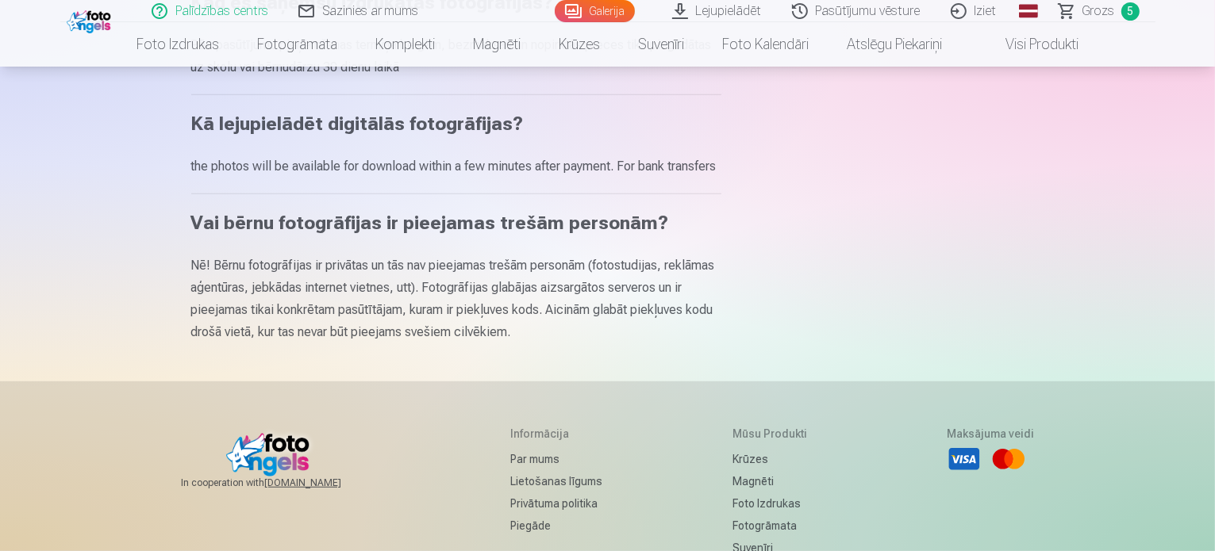
click at [340, 17] on link "Sazinies ar mums" at bounding box center [359, 11] width 151 height 22
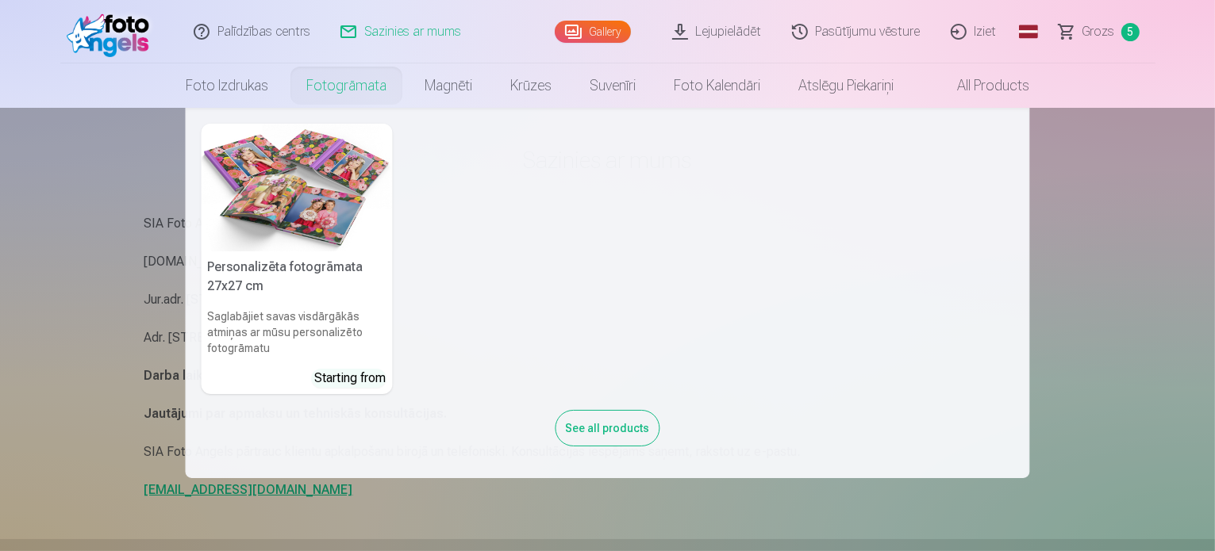
click at [86, 220] on nav "Personalizēta fotogrāmata 27x27 cm Saglabājiet savas visdārgākās atmiņas ar mūs…" at bounding box center [607, 293] width 1215 height 371
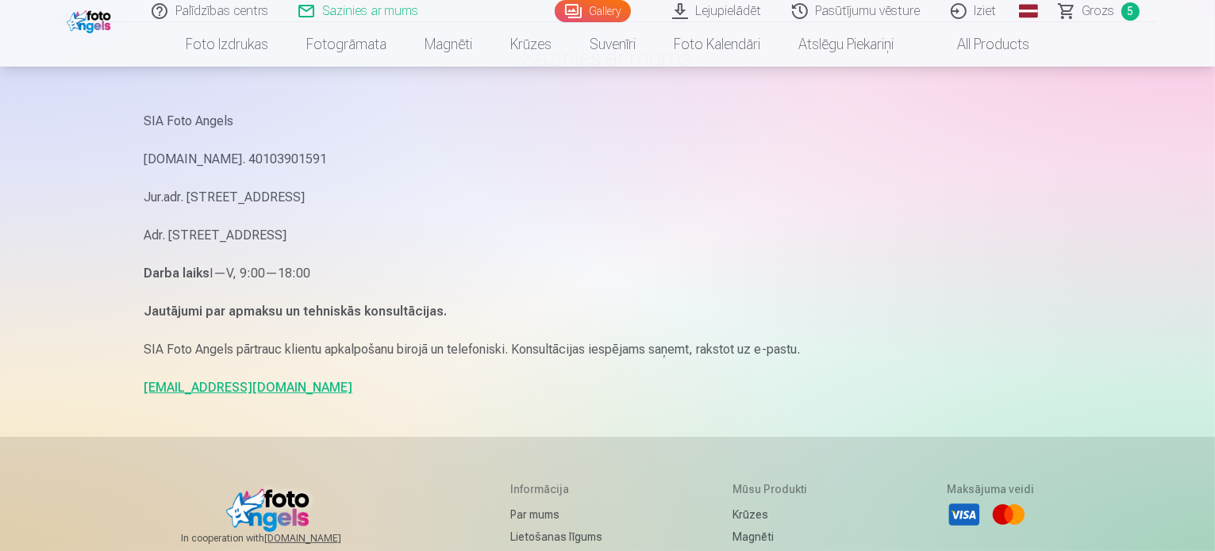
scroll to position [79, 0]
